Goal: Check status: Check status

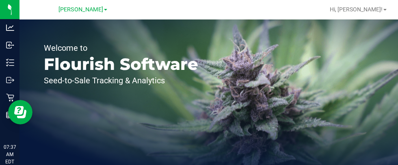
click at [11, 91] on div "Retail" at bounding box center [10, 97] width 17 height 16
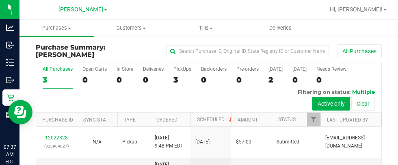
click at [353, 51] on button "All Purchases" at bounding box center [359, 51] width 45 height 14
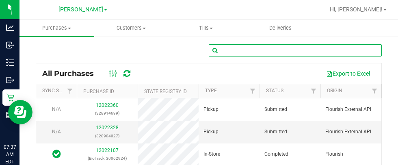
click at [289, 50] on input "text" at bounding box center [295, 50] width 173 height 12
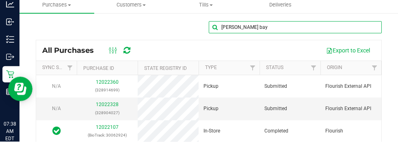
type input "[PERSON_NAME] bay"
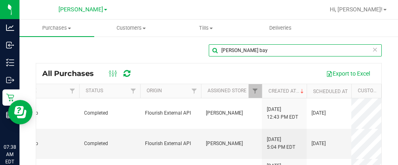
scroll to position [0, 180]
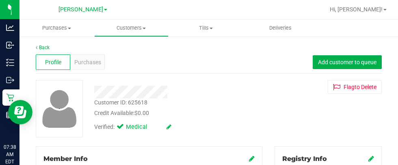
click at [81, 62] on span "Purchases" at bounding box center [87, 62] width 27 height 9
